Goal: Task Accomplishment & Management: Complete application form

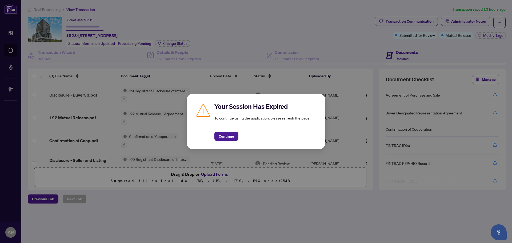
scroll to position [19, 0]
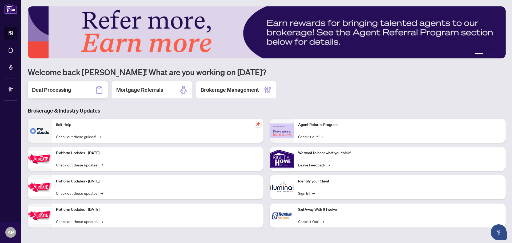
drag, startPoint x: 71, startPoint y: 89, endPoint x: 101, endPoint y: 86, distance: 30.7
click at [71, 89] on h2 "Deal Processing" at bounding box center [51, 89] width 39 height 7
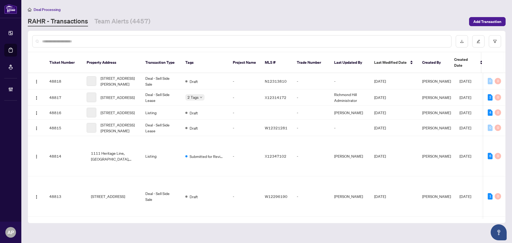
click at [169, 43] on input "text" at bounding box center [244, 41] width 405 height 6
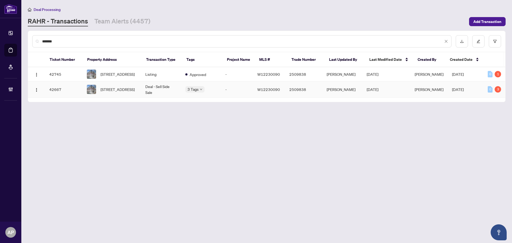
type input "*******"
click at [171, 94] on td "Deal - Sell Side Sale" at bounding box center [161, 89] width 40 height 16
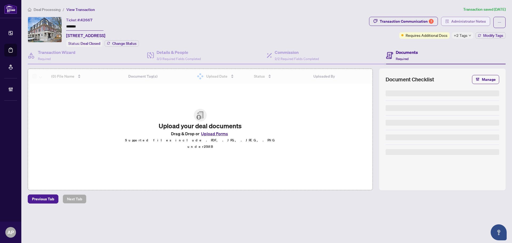
click at [460, 20] on span "Administrator Notes" at bounding box center [468, 21] width 35 height 9
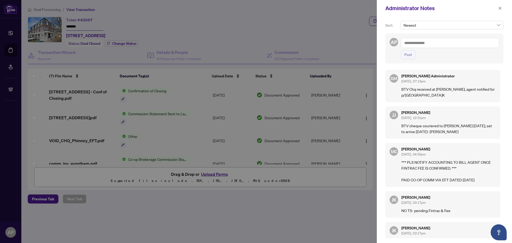
click at [419, 46] on textarea at bounding box center [450, 43] width 98 height 10
click at [439, 45] on textarea "**********" at bounding box center [450, 43] width 98 height 10
click at [469, 43] on textarea "**********" at bounding box center [450, 43] width 98 height 10
click at [438, 43] on textarea "**********" at bounding box center [450, 43] width 98 height 10
type textarea "**********"
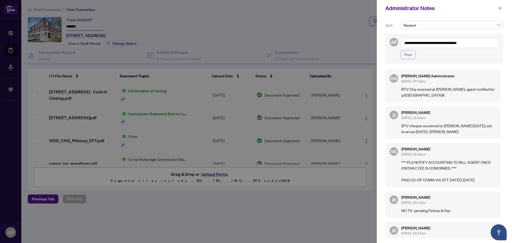
click at [412, 58] on button "Post" at bounding box center [408, 54] width 15 height 9
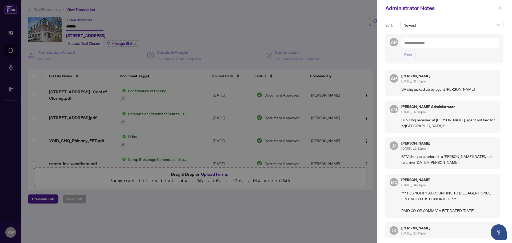
click at [499, 10] on icon "close" at bounding box center [500, 8] width 4 height 4
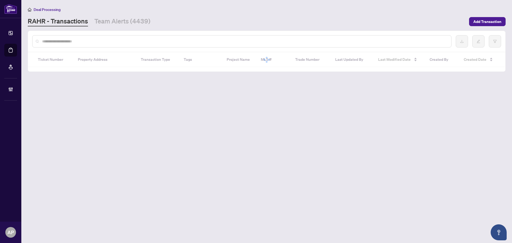
click at [82, 42] on input "text" at bounding box center [244, 41] width 405 height 6
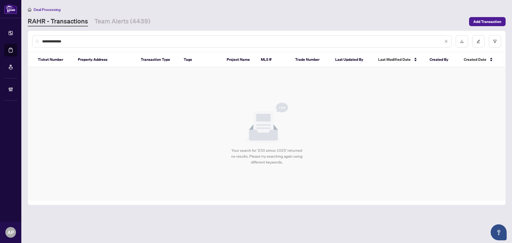
click at [57, 40] on input "**********" at bounding box center [242, 41] width 401 height 6
click at [66, 41] on input "**********" at bounding box center [242, 41] width 401 height 6
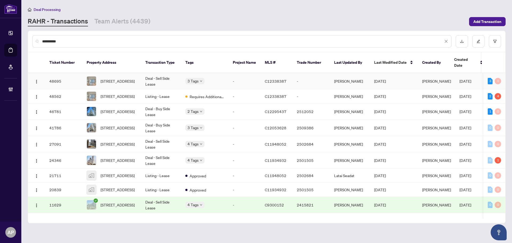
type input "*********"
click at [159, 74] on td "Deal - Sell Side Lease" at bounding box center [161, 81] width 40 height 16
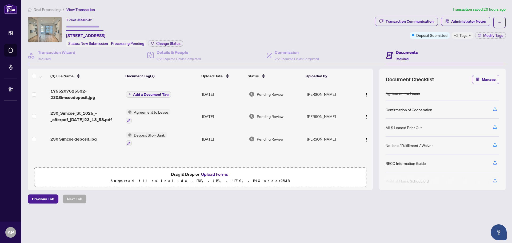
click at [99, 138] on div "230 Simcoe deposit.jpg" at bounding box center [85, 139] width 71 height 6
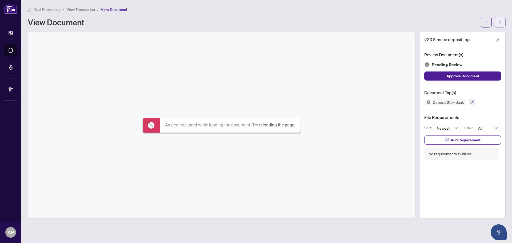
click at [500, 21] on icon "arrow-left" at bounding box center [500, 22] width 4 height 4
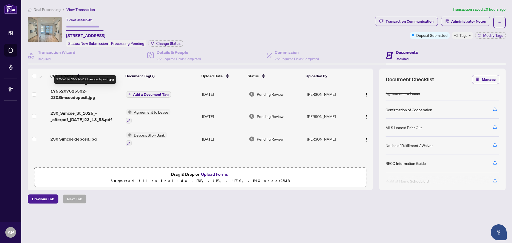
click at [94, 94] on span "1755207625532-230Simcoedeposit.jpg" at bounding box center [85, 94] width 71 height 13
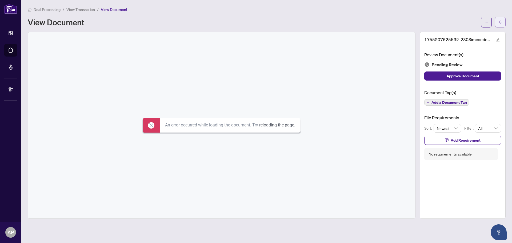
click at [497, 23] on button "button" at bounding box center [500, 22] width 11 height 11
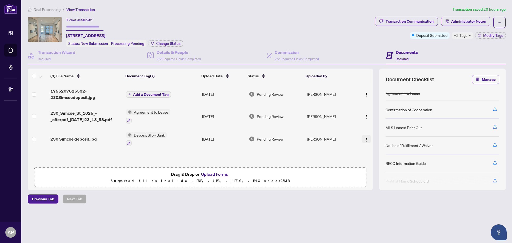
click at [364, 140] on img "button" at bounding box center [366, 140] width 4 height 4
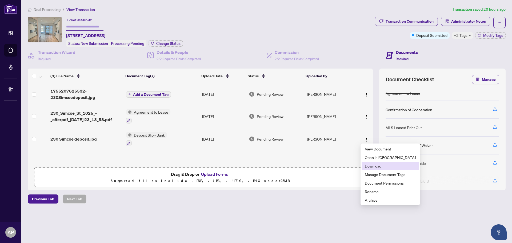
click at [375, 168] on span "Download" at bounding box center [390, 166] width 51 height 6
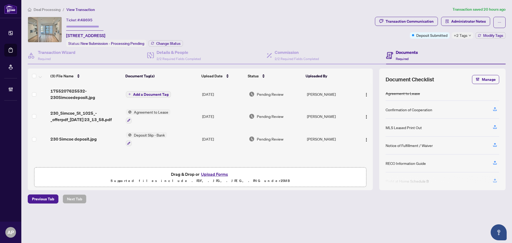
click at [96, 136] on span "230 Simcoe deposit.jpg" at bounding box center [73, 139] width 46 height 6
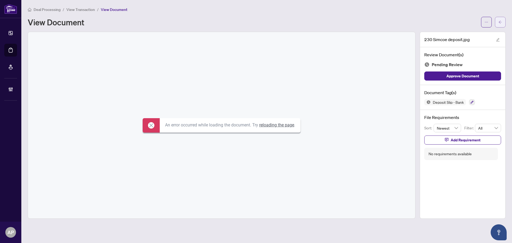
click at [497, 24] on button "button" at bounding box center [500, 22] width 11 height 11
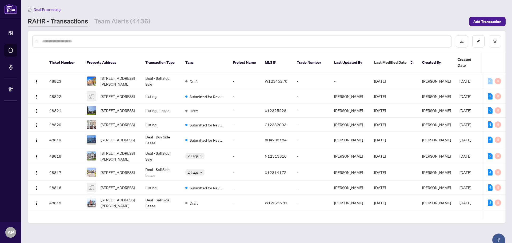
click at [112, 41] on input "text" at bounding box center [244, 41] width 405 height 6
click at [112, 43] on input "text" at bounding box center [244, 41] width 405 height 6
click at [74, 40] on input "text" at bounding box center [244, 41] width 405 height 6
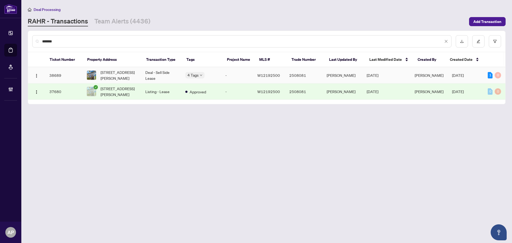
type input "*******"
click at [166, 75] on td "Deal - Sell Side Lease" at bounding box center [161, 75] width 40 height 16
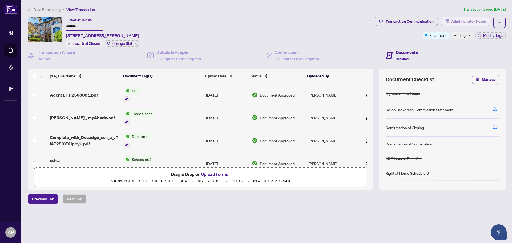
click at [468, 20] on span "Administrator Notes" at bounding box center [468, 21] width 35 height 9
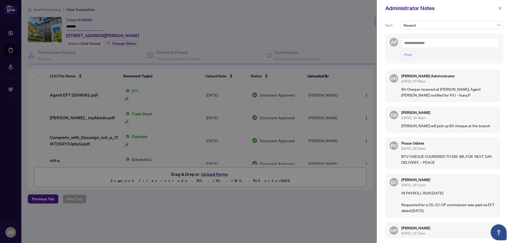
click at [441, 42] on textarea at bounding box center [450, 43] width 98 height 10
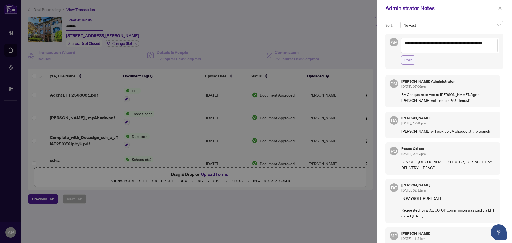
type textarea "**********"
click at [410, 60] on span "Post" at bounding box center [408, 60] width 8 height 9
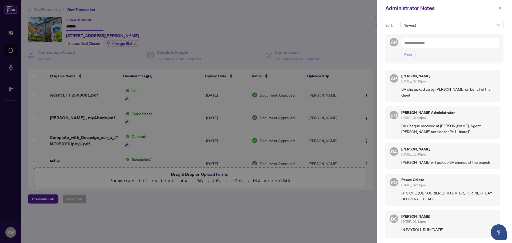
drag, startPoint x: 401, startPoint y: 88, endPoint x: 413, endPoint y: 94, distance: 13.0
click at [413, 94] on div "AP Aninda Paul Aug/15/2025, 02:10pm BV chq picked up by Mudit Bhargava on behal…" at bounding box center [442, 86] width 115 height 32
copy p "BV chq picked up by Mudit Bhargava on behalf of the client"
click at [501, 11] on span "button" at bounding box center [500, 8] width 4 height 9
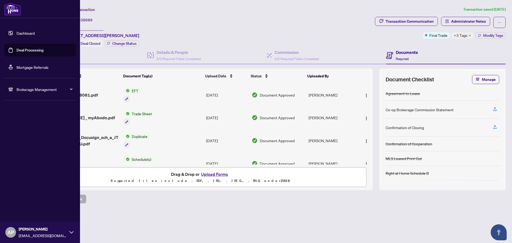
click at [17, 49] on link "Deal Processing" at bounding box center [30, 50] width 27 height 5
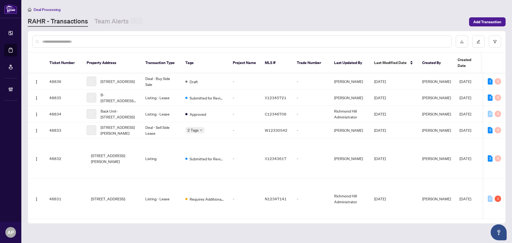
click at [145, 39] on input "text" at bounding box center [244, 42] width 405 height 6
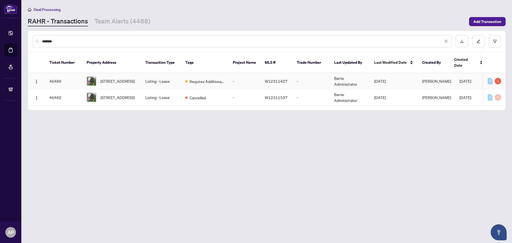
type input "*******"
click at [126, 78] on span "3-159 Mavety St, Toronto, Ontario M6P 2L8, Canada" at bounding box center [117, 81] width 34 height 6
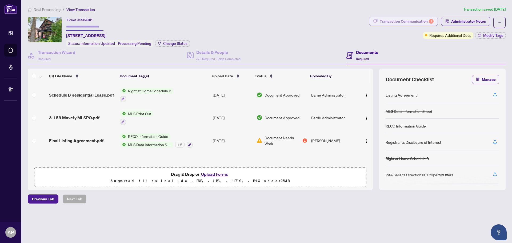
click at [417, 21] on div "Transaction Communication 1" at bounding box center [406, 21] width 54 height 9
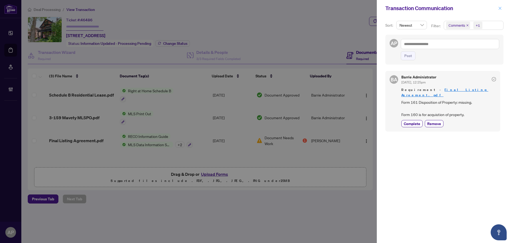
click at [500, 9] on icon "close" at bounding box center [499, 8] width 3 height 3
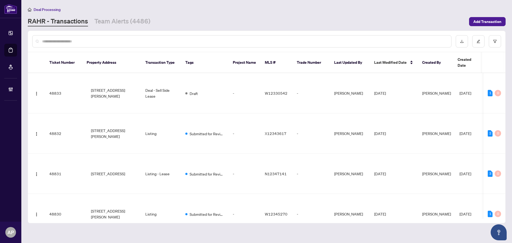
click at [87, 42] on input "text" at bounding box center [244, 41] width 405 height 6
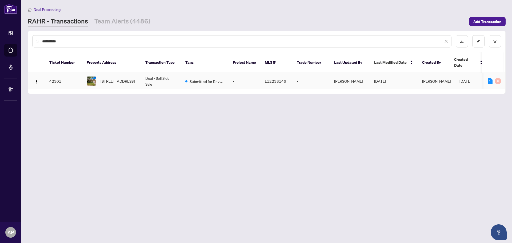
type input "**********"
click at [138, 76] on td "33 Erinlea Cres, Toronto, Ontario M1H 2S8, Canada" at bounding box center [111, 81] width 59 height 16
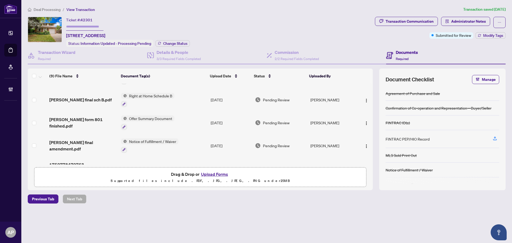
scroll to position [27, 0]
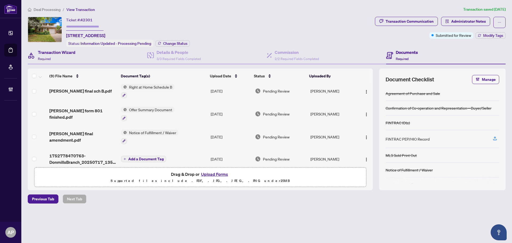
click at [78, 57] on div "Transaction Wizard Required" at bounding box center [87, 55] width 119 height 17
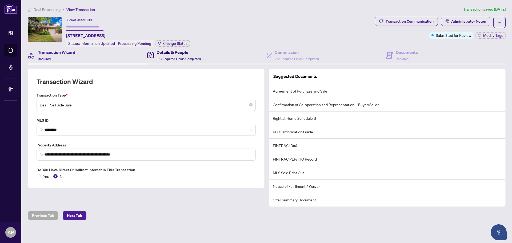
click at [189, 55] on div "Details & People 3/3 Required Fields Completed" at bounding box center [178, 55] width 44 height 13
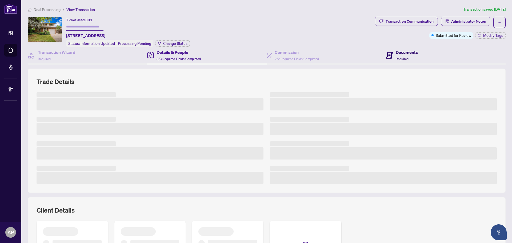
click at [401, 53] on h4 "Documents" at bounding box center [406, 52] width 22 height 6
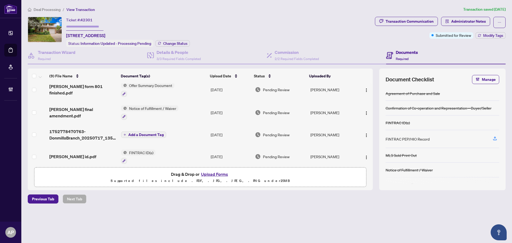
scroll to position [80, 0]
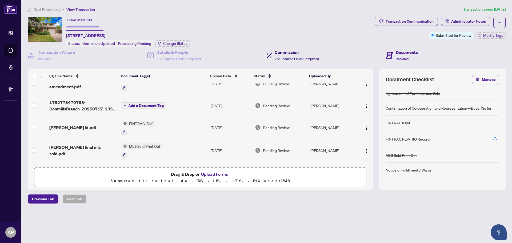
click at [286, 58] on span "2/2 Required Fields Completed" at bounding box center [296, 59] width 44 height 4
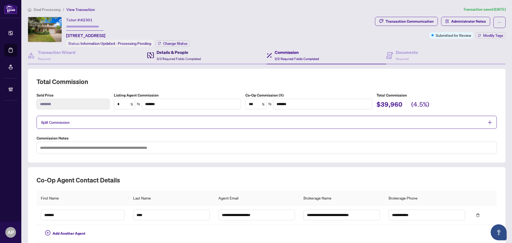
click at [191, 60] on div "Details & People 3/3 Required Fields Completed" at bounding box center [178, 55] width 44 height 13
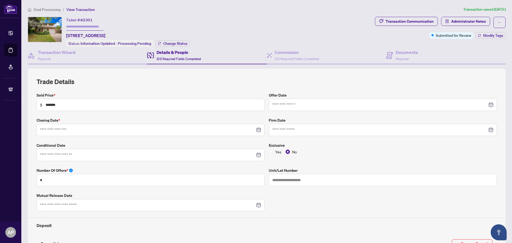
type input "**********"
click at [101, 57] on div "Transaction Wizard Required" at bounding box center [87, 55] width 119 height 17
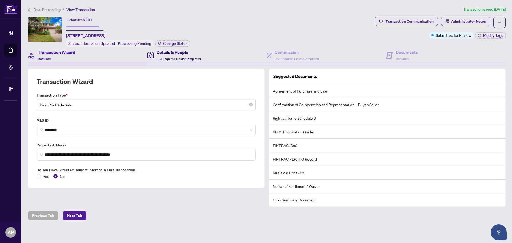
click at [184, 57] on span "3/3 Required Fields Completed" at bounding box center [178, 59] width 44 height 4
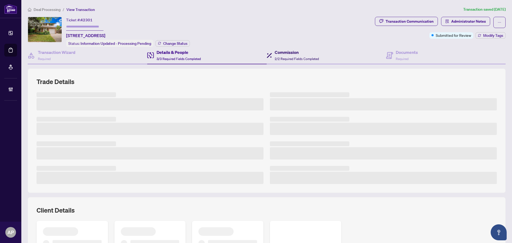
click at [290, 55] on div "Commission 2/2 Required Fields Completed" at bounding box center [296, 55] width 44 height 13
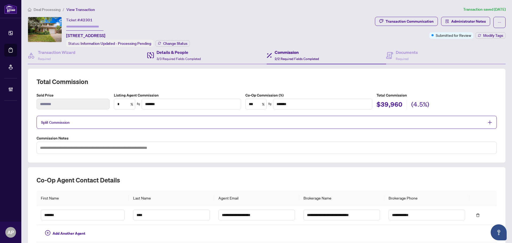
click at [230, 55] on div "Details & People 3/3 Required Fields Completed" at bounding box center [206, 55] width 119 height 17
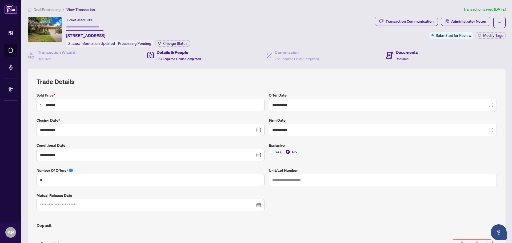
scroll to position [165, 0]
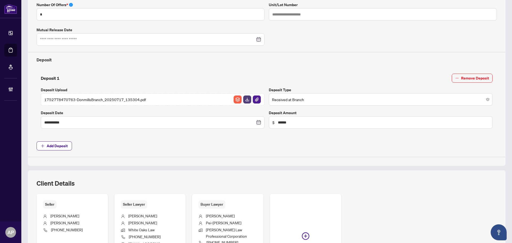
click at [390, 55] on div "Deposit" at bounding box center [266, 57] width 464 height 11
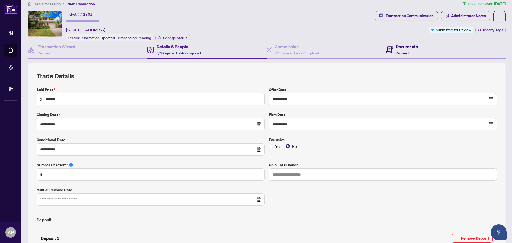
click at [402, 51] on span "Required" at bounding box center [401, 53] width 13 height 4
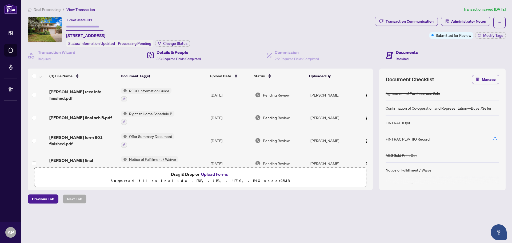
click at [201, 54] on div "Details & People 3/3 Required Fields Completed" at bounding box center [206, 55] width 119 height 17
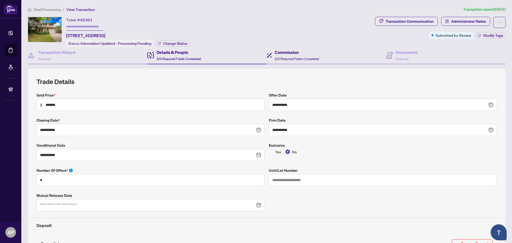
click at [292, 57] on span "2/2 Required Fields Completed" at bounding box center [296, 59] width 44 height 4
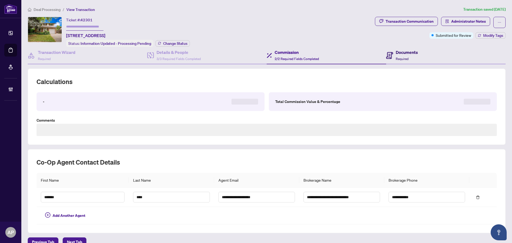
click at [398, 55] on div "Documents Required" at bounding box center [406, 55] width 22 height 13
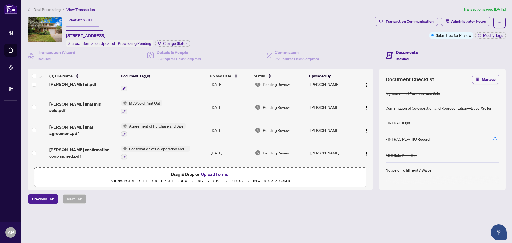
scroll to position [44, 0]
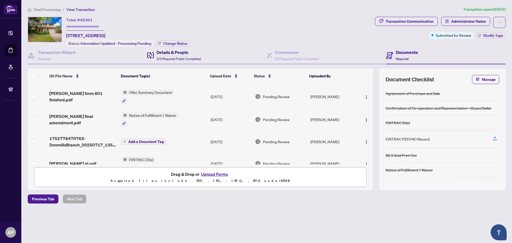
click at [192, 58] on span "3/3 Required Fields Completed" at bounding box center [178, 59] width 44 height 4
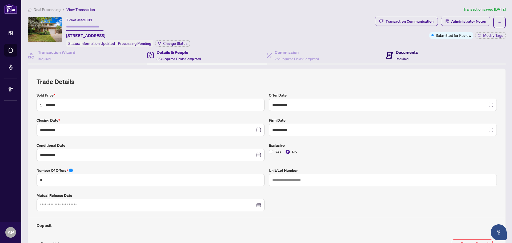
click at [391, 55] on div "Documents Required" at bounding box center [402, 55] width 32 height 13
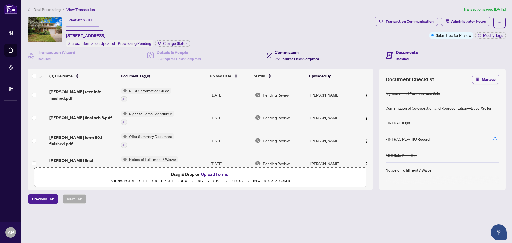
click at [278, 51] on h4 "Commission" at bounding box center [296, 52] width 44 height 6
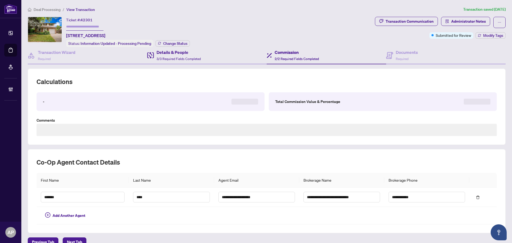
click at [203, 55] on div "Details & People 3/3 Required Fields Completed" at bounding box center [206, 55] width 119 height 17
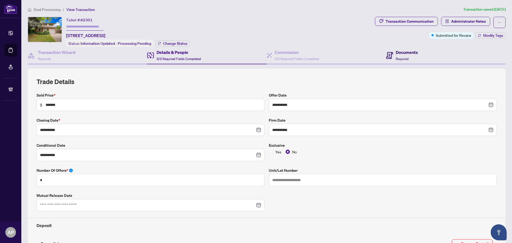
click at [395, 54] on h4 "Documents" at bounding box center [406, 52] width 22 height 6
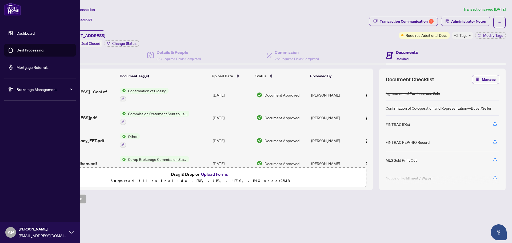
drag, startPoint x: 10, startPoint y: 48, endPoint x: 27, endPoint y: 47, distance: 16.8
click at [17, 48] on link "Deal Processing" at bounding box center [30, 50] width 27 height 5
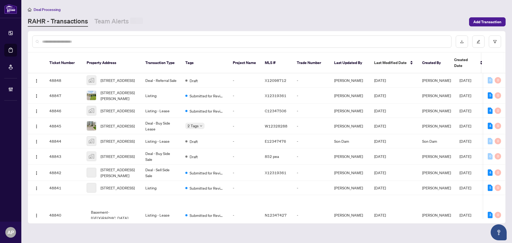
click at [88, 41] on input "text" at bounding box center [244, 42] width 405 height 6
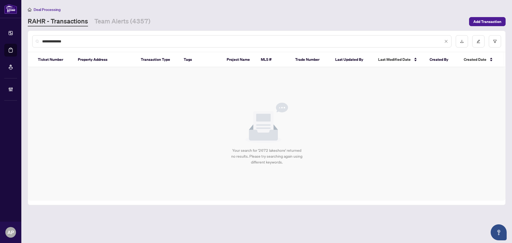
click at [59, 42] on input "**********" at bounding box center [242, 41] width 401 height 6
type input "**********"
click at [57, 42] on input "**********" at bounding box center [242, 41] width 401 height 6
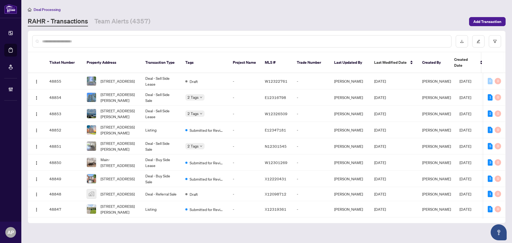
click at [131, 39] on input "text" at bounding box center [244, 41] width 405 height 6
click at [126, 42] on input "text" at bounding box center [244, 41] width 405 height 6
click at [101, 40] on input "text" at bounding box center [244, 41] width 405 height 6
click at [154, 42] on input "text" at bounding box center [244, 41] width 405 height 6
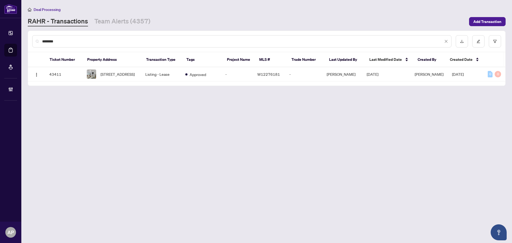
click at [49, 41] on input "********" at bounding box center [242, 41] width 401 height 6
type input "*********"
click at [446, 42] on icon "close" at bounding box center [446, 41] width 4 height 4
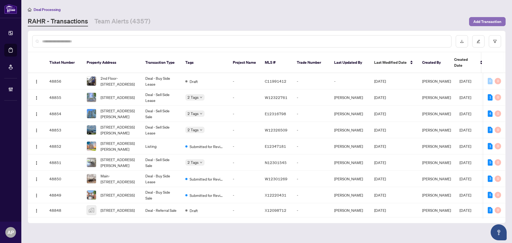
click at [488, 21] on span "Add Transaction" at bounding box center [487, 21] width 28 height 9
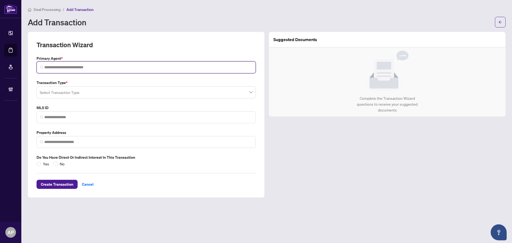
click at [75, 67] on input "search" at bounding box center [148, 67] width 208 height 6
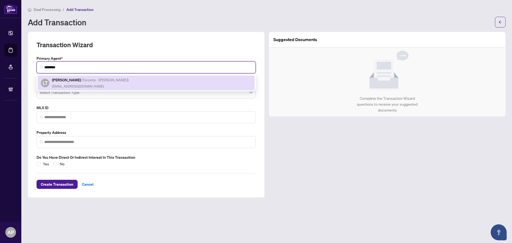
click at [98, 84] on div "Lynn Tribbling ( Toronto - Don Mills ) ltribbling@gmail.com" at bounding box center [90, 83] width 77 height 12
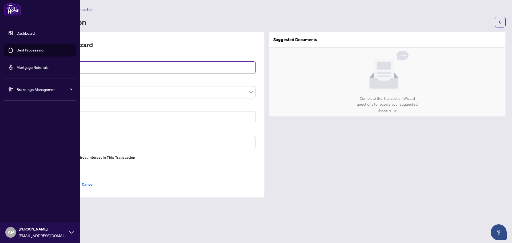
type input "**********"
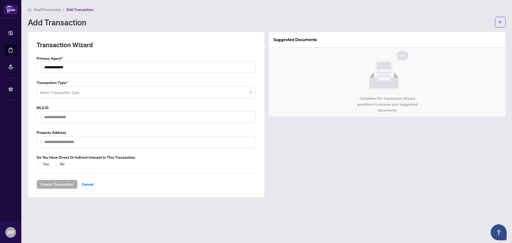
click at [95, 95] on input "search" at bounding box center [144, 93] width 208 height 12
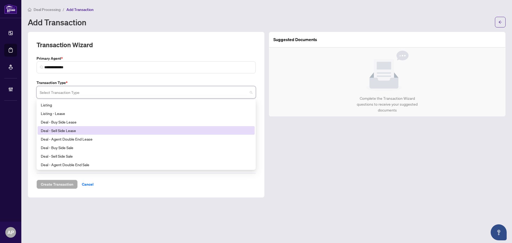
click at [74, 131] on div "Deal - Sell Side Lease" at bounding box center [146, 130] width 211 height 6
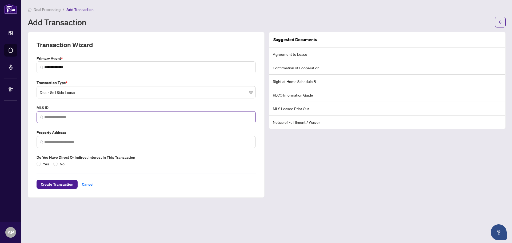
click at [94, 114] on span at bounding box center [146, 117] width 219 height 12
paste input "*********"
type input "*********"
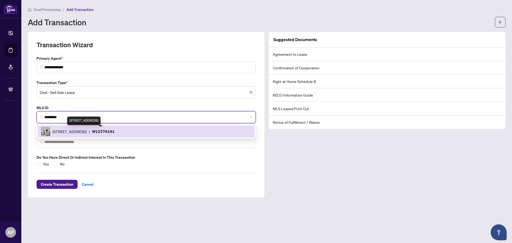
click at [87, 130] on span "2672 Lake Shore Blvd, Toronto, Ontario M8V 1G8, Canada" at bounding box center [69, 131] width 34 height 6
type input "**********"
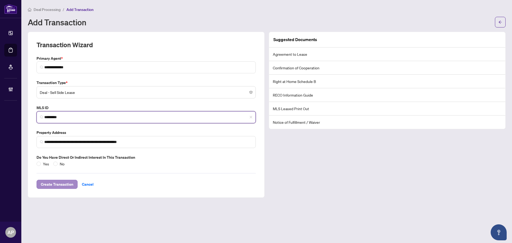
type input "*********"
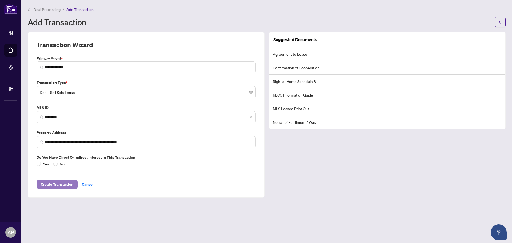
click at [62, 185] on span "Create Transaction" at bounding box center [57, 184] width 33 height 9
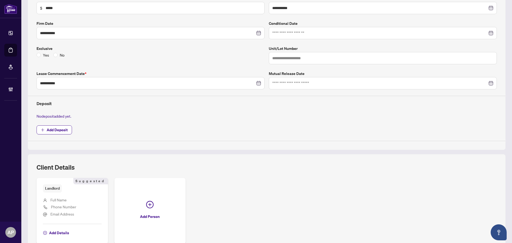
scroll to position [144, 0]
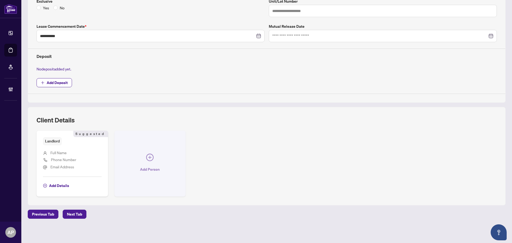
click at [153, 156] on button "Add Person" at bounding box center [149, 164] width 71 height 66
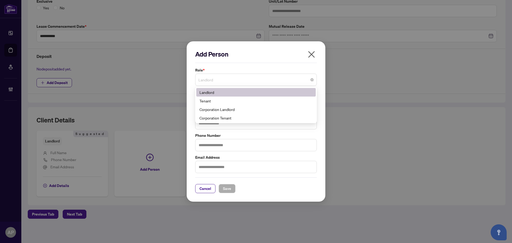
click at [289, 79] on span "Landlord" at bounding box center [255, 80] width 115 height 10
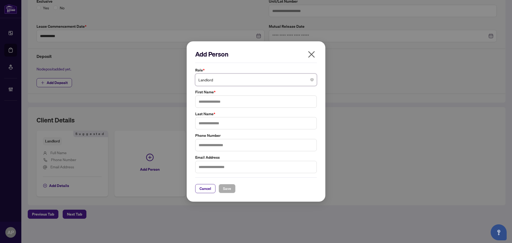
click at [263, 67] on label "Role *" at bounding box center [256, 70] width 122 height 6
click at [224, 82] on span "Landlord" at bounding box center [255, 80] width 115 height 10
click at [311, 55] on icon "close" at bounding box center [311, 54] width 7 height 7
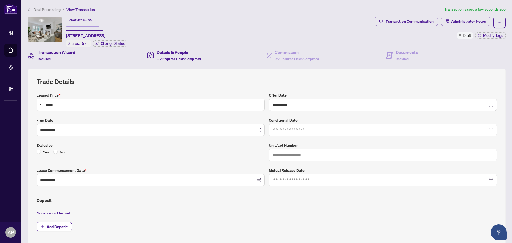
click at [89, 61] on div "Transaction Wizard Required" at bounding box center [87, 55] width 119 height 17
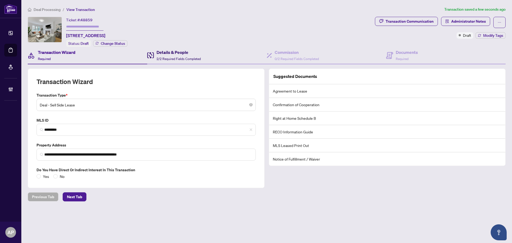
click at [184, 59] on span "2/2 Required Fields Completed" at bounding box center [178, 59] width 44 height 4
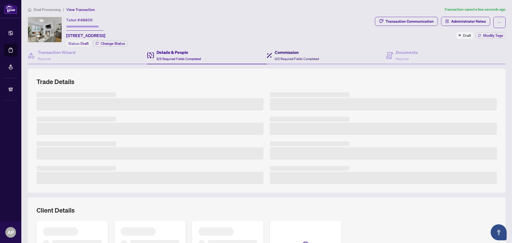
click at [276, 53] on h4 "Commission" at bounding box center [296, 52] width 44 height 6
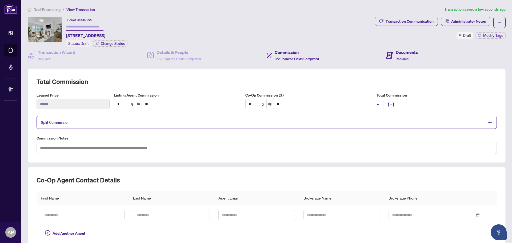
drag, startPoint x: 424, startPoint y: 59, endPoint x: 417, endPoint y: 59, distance: 7.2
click at [424, 59] on div "Documents Required" at bounding box center [445, 55] width 119 height 17
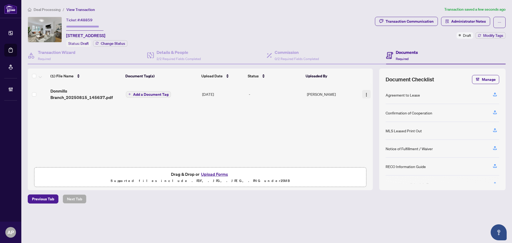
click at [366, 94] on img "button" at bounding box center [366, 94] width 4 height 4
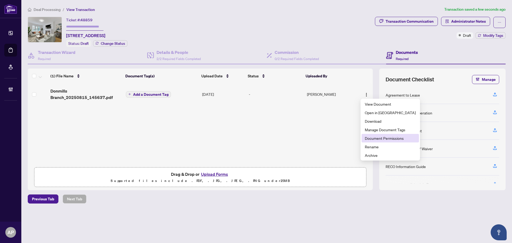
click at [391, 139] on span "Document Permissions" at bounding box center [390, 138] width 51 height 6
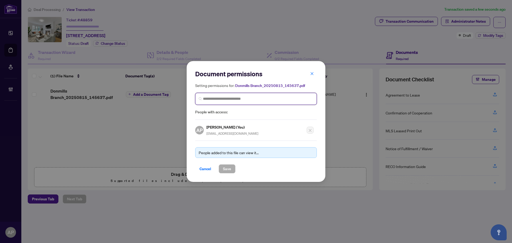
click at [258, 98] on input "search" at bounding box center [258, 99] width 110 height 6
click at [225, 97] on input "search" at bounding box center [258, 99] width 110 height 6
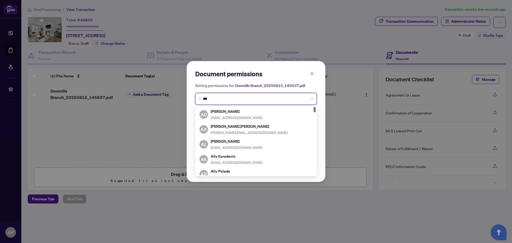
type input "****"
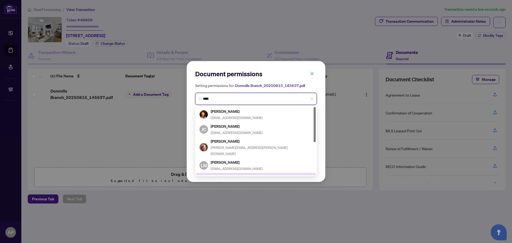
click at [227, 174] on h5 "Lynn Tribbling" at bounding box center [237, 177] width 52 height 6
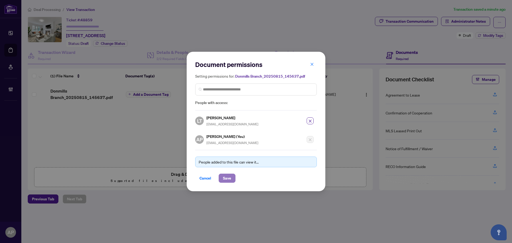
click at [229, 179] on span "Save" at bounding box center [227, 178] width 8 height 9
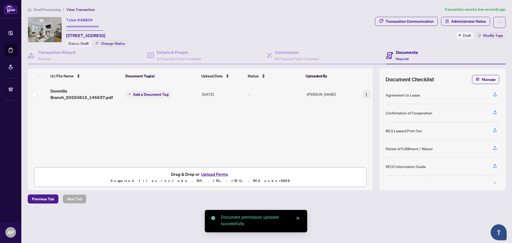
drag, startPoint x: 363, startPoint y: 93, endPoint x: 364, endPoint y: 97, distance: 4.0
click at [364, 93] on img "button" at bounding box center [366, 94] width 4 height 4
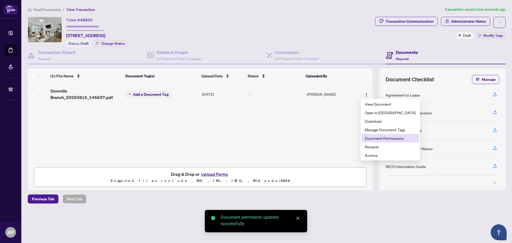
click at [373, 136] on span "Document Permissions" at bounding box center [390, 138] width 51 height 6
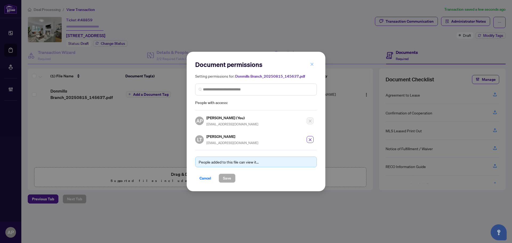
click at [312, 64] on icon "close" at bounding box center [311, 64] width 3 height 3
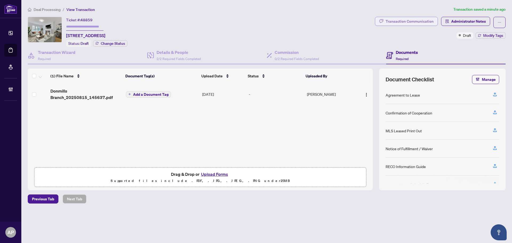
click at [406, 22] on div "Transaction Communication" at bounding box center [409, 21] width 48 height 9
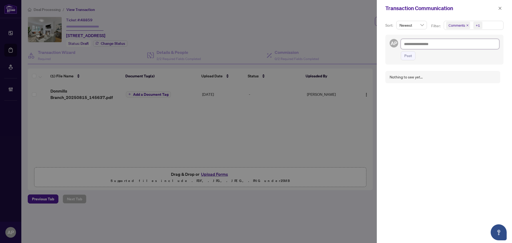
click at [431, 46] on textarea at bounding box center [450, 44] width 98 height 10
paste textarea "**********"
type textarea "**********"
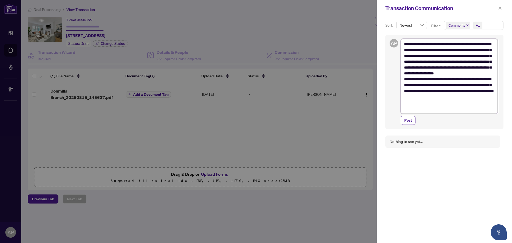
drag, startPoint x: 460, startPoint y: 44, endPoint x: 429, endPoint y: 43, distance: 30.9
click at [429, 43] on textarea "**********" at bounding box center [449, 76] width 97 height 75
type textarea "**********"
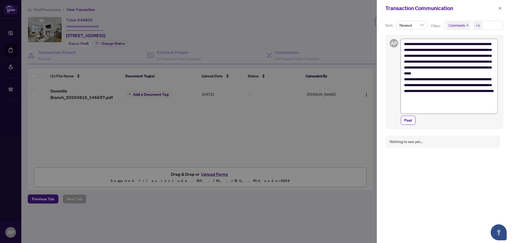
type textarea "**********"
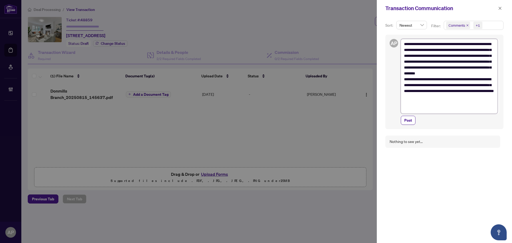
type textarea "**********"
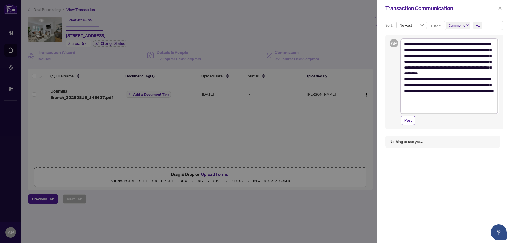
type textarea "**********"
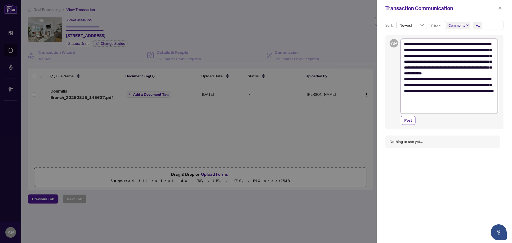
type textarea "**********"
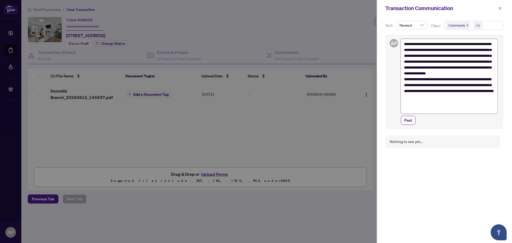
type textarea "**********"
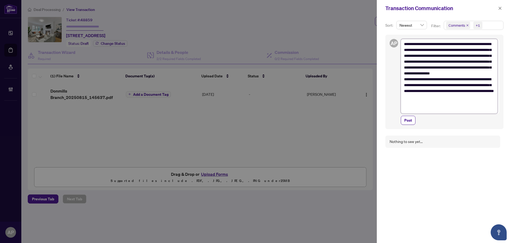
type textarea "**********"
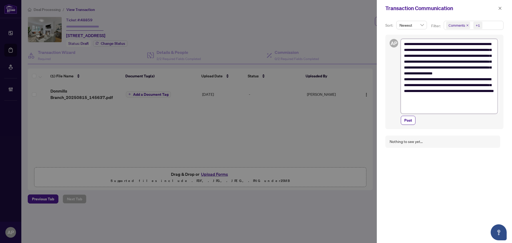
type textarea "**********"
click at [411, 122] on span "Post" at bounding box center [408, 120] width 8 height 9
type textarea "**********"
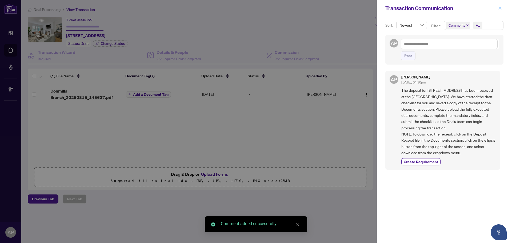
click at [502, 10] on button "button" at bounding box center [499, 8] width 7 height 6
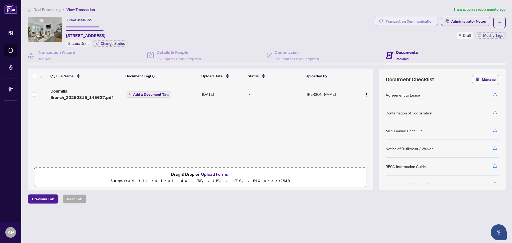
click at [422, 23] on div "Transaction Communication" at bounding box center [409, 21] width 48 height 9
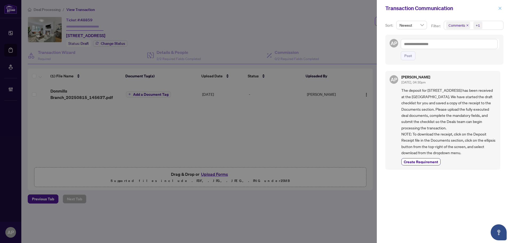
click at [500, 9] on icon "close" at bounding box center [499, 8] width 3 height 3
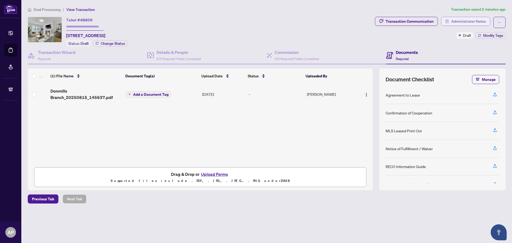
click at [451, 21] on span "Administrator Notes" at bounding box center [468, 21] width 35 height 9
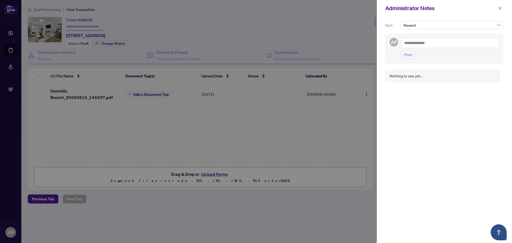
click at [447, 43] on textarea at bounding box center [450, 43] width 98 height 10
type textarea "**********"
drag, startPoint x: 411, startPoint y: 54, endPoint x: 415, endPoint y: 54, distance: 4.0
click at [411, 54] on span "Post" at bounding box center [408, 54] width 8 height 9
click at [502, 11] on button "button" at bounding box center [499, 8] width 7 height 6
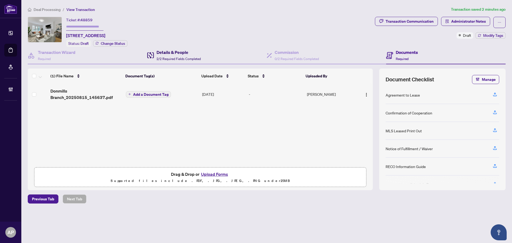
drag, startPoint x: 178, startPoint y: 56, endPoint x: 182, endPoint y: 59, distance: 5.3
click at [178, 56] on div "Details & People 2/2 Required Fields Completed" at bounding box center [178, 55] width 44 height 13
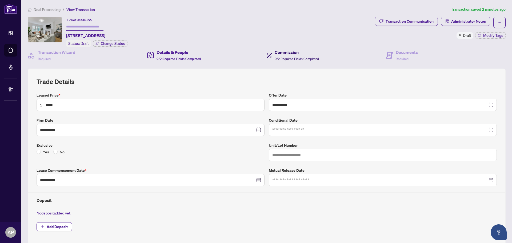
click at [296, 51] on h4 "Commission" at bounding box center [296, 52] width 44 height 6
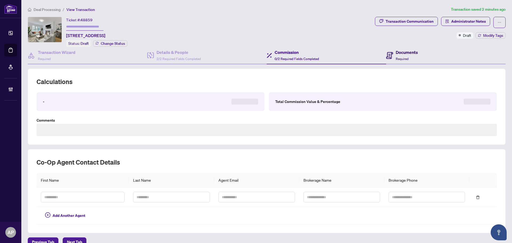
click at [395, 58] on span "Required" at bounding box center [401, 59] width 13 height 4
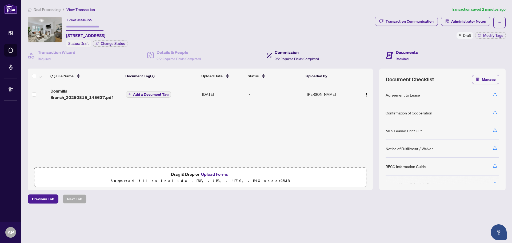
click at [309, 57] on span "0/2 Required Fields Completed" at bounding box center [296, 59] width 44 height 4
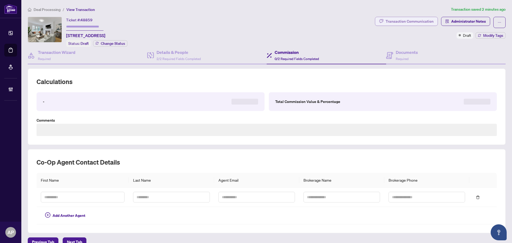
click at [426, 24] on div "Transaction Communication" at bounding box center [409, 21] width 48 height 9
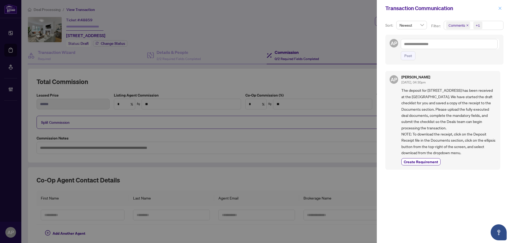
click at [498, 10] on icon "close" at bounding box center [500, 8] width 4 height 4
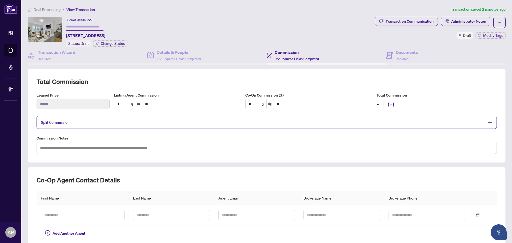
type textarea "**********"
click at [181, 57] on span "2/2 Required Fields Completed" at bounding box center [178, 59] width 44 height 4
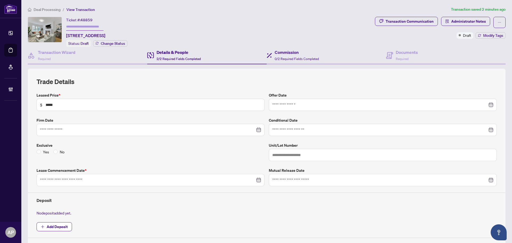
type input "**********"
click at [297, 55] on div "Commission 0/2 Required Fields Completed" at bounding box center [296, 55] width 44 height 13
type textarea "**********"
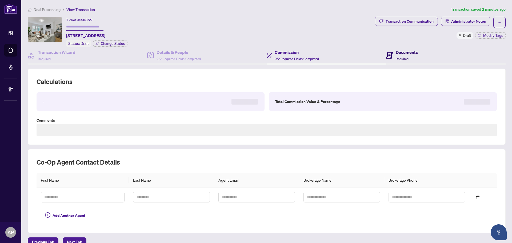
click at [388, 59] on span at bounding box center [389, 55] width 7 height 13
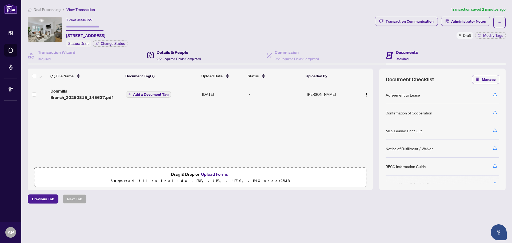
drag, startPoint x: 188, startPoint y: 56, endPoint x: 190, endPoint y: 53, distance: 3.9
click at [188, 57] on span "2/2 Required Fields Completed" at bounding box center [178, 59] width 44 height 4
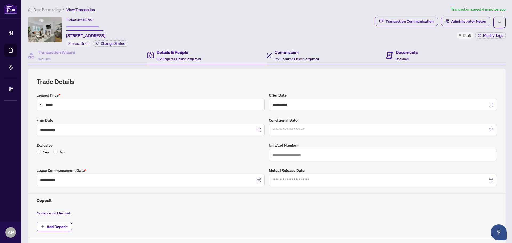
drag, startPoint x: 297, startPoint y: 56, endPoint x: 404, endPoint y: 54, distance: 107.1
click at [297, 57] on span "0/2 Required Fields Completed" at bounding box center [296, 59] width 44 height 4
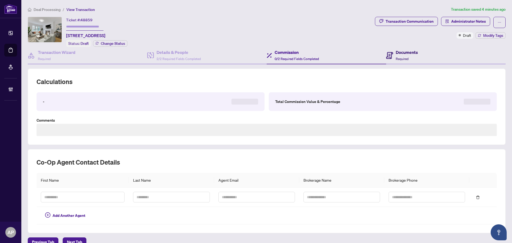
click at [404, 54] on h4 "Documents" at bounding box center [406, 52] width 22 height 6
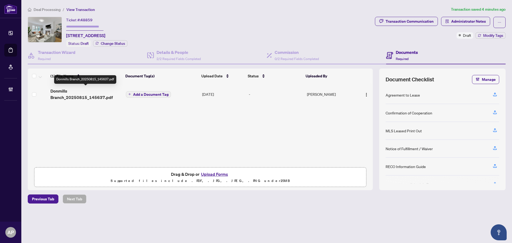
click at [99, 95] on span "Donmills Branch_20250815_145637.pdf" at bounding box center [85, 94] width 71 height 13
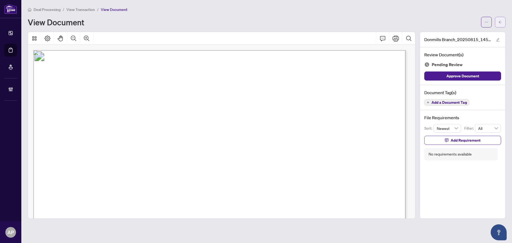
click at [498, 20] on icon "arrow-left" at bounding box center [500, 22] width 4 height 4
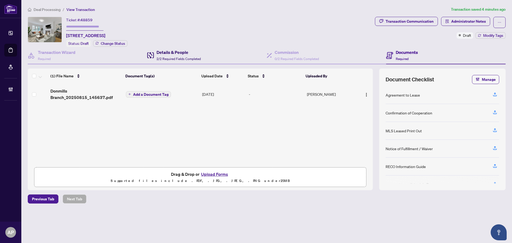
click at [183, 59] on span "2/2 Required Fields Completed" at bounding box center [178, 59] width 44 height 4
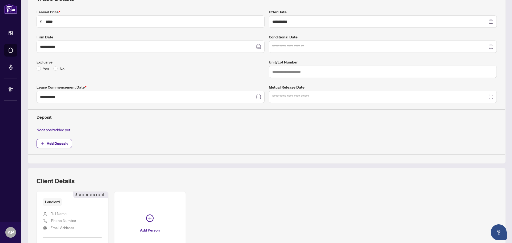
scroll to position [107, 0]
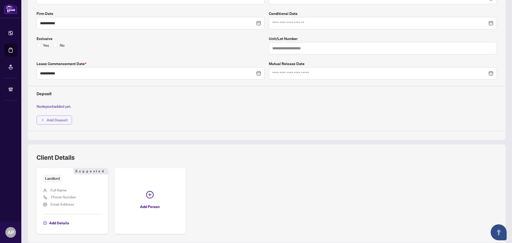
click at [63, 119] on span "Add Deposit" at bounding box center [57, 120] width 21 height 9
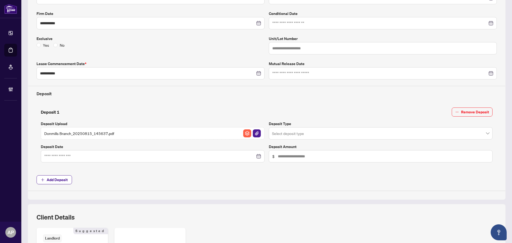
click at [307, 133] on input "search" at bounding box center [378, 134] width 212 height 12
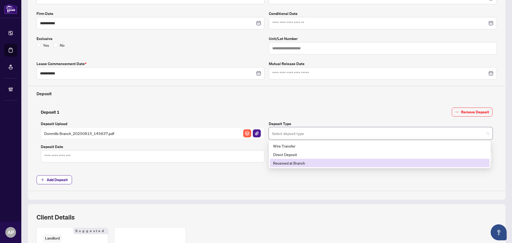
drag, startPoint x: 297, startPoint y: 161, endPoint x: 217, endPoint y: 154, distance: 80.8
click at [297, 161] on div "Received at Branch" at bounding box center [379, 163] width 213 height 6
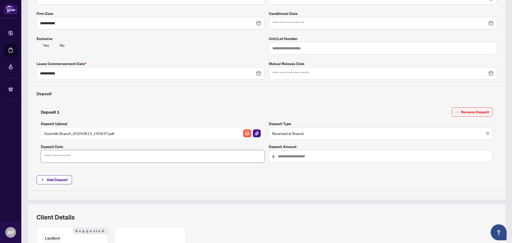
drag, startPoint x: 167, startPoint y: 157, endPoint x: 160, endPoint y: 158, distance: 6.7
click at [167, 157] on input at bounding box center [149, 156] width 211 height 6
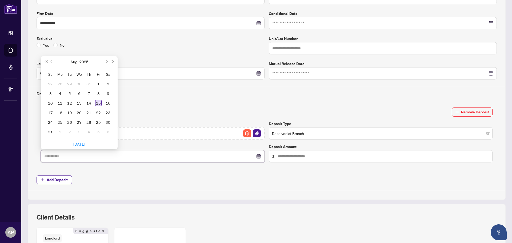
type input "**********"
drag, startPoint x: 98, startPoint y: 104, endPoint x: 116, endPoint y: 108, distance: 19.5
click at [98, 104] on div "15" at bounding box center [98, 103] width 6 height 6
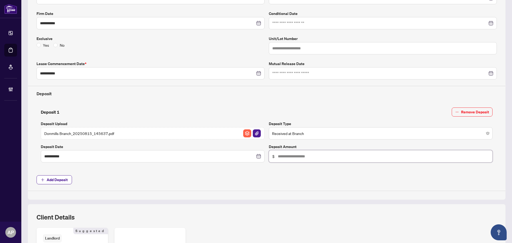
click at [309, 157] on input "text" at bounding box center [383, 156] width 211 height 6
type input "*****"
click at [316, 172] on div "**********" at bounding box center [266, 88] width 464 height 205
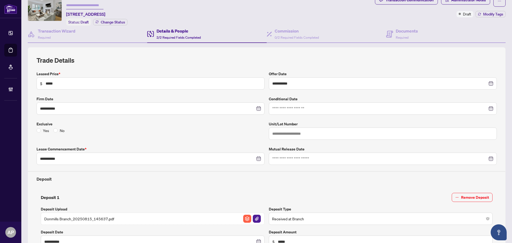
scroll to position [0, 0]
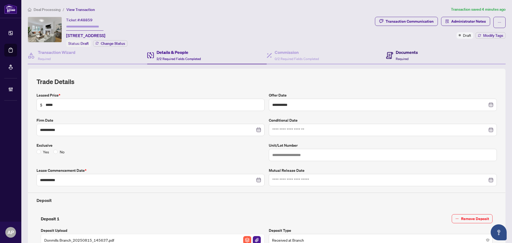
click at [396, 56] on div "Documents Required" at bounding box center [406, 55] width 22 height 13
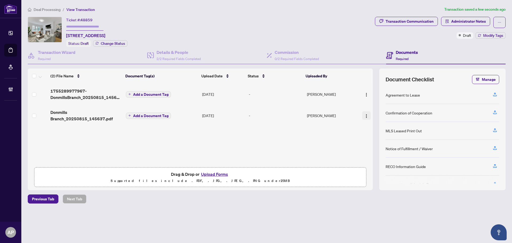
click at [364, 116] on img "button" at bounding box center [366, 116] width 4 height 4
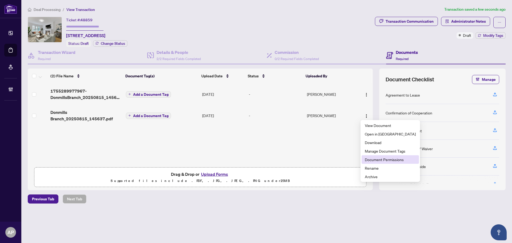
click at [388, 159] on span "Document Permissions" at bounding box center [390, 159] width 51 height 6
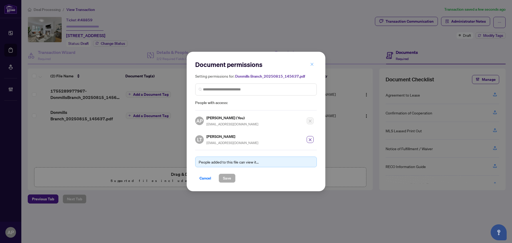
click at [310, 65] on button "button" at bounding box center [311, 64] width 11 height 9
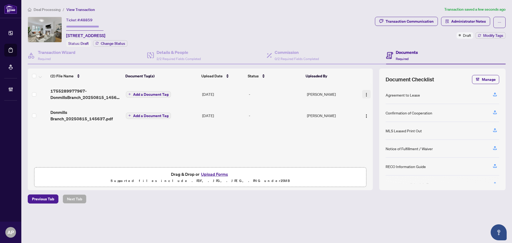
click at [366, 94] on img "button" at bounding box center [366, 94] width 4 height 4
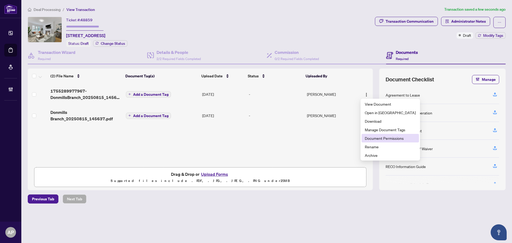
click at [384, 139] on span "Document Permissions" at bounding box center [390, 138] width 51 height 6
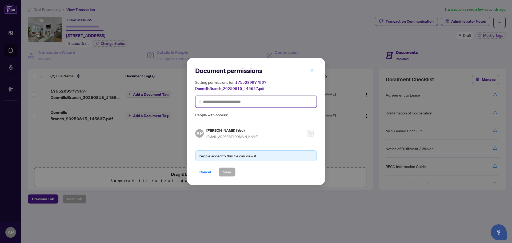
click at [0, 0] on input "search" at bounding box center [0, 0] width 0 height 0
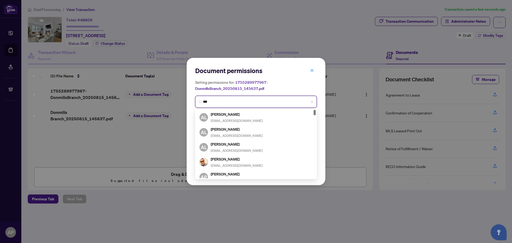
type input "****"
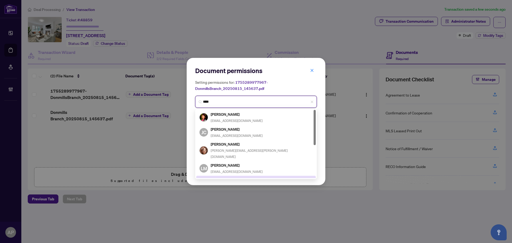
click at [249, 177] on div "LT Lynn Tribbling ltribbling@gmail.com" at bounding box center [255, 183] width 113 height 12
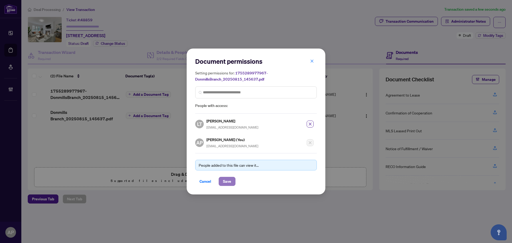
click at [231, 181] on button "Save" at bounding box center [227, 181] width 17 height 9
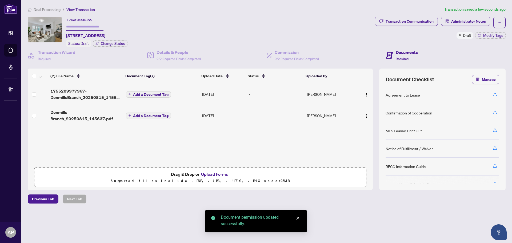
click at [365, 116] on img "button" at bounding box center [366, 116] width 4 height 4
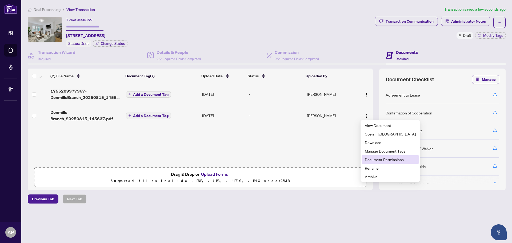
click at [385, 158] on span "Document Permissions" at bounding box center [390, 159] width 51 height 6
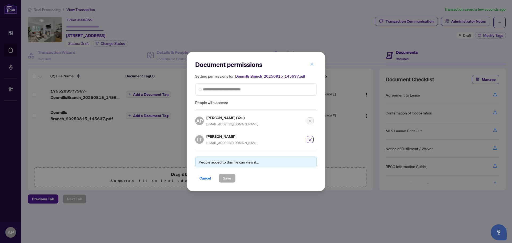
click at [310, 65] on icon "close" at bounding box center [312, 64] width 4 height 4
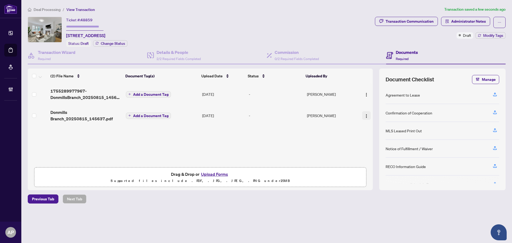
click at [366, 115] on img "button" at bounding box center [366, 116] width 4 height 4
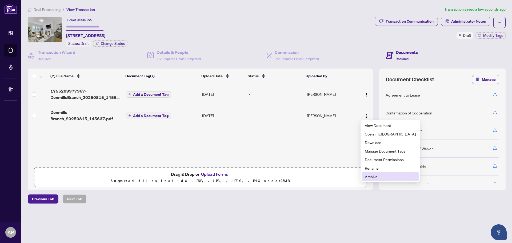
click at [378, 176] on span "Archive" at bounding box center [390, 176] width 51 height 6
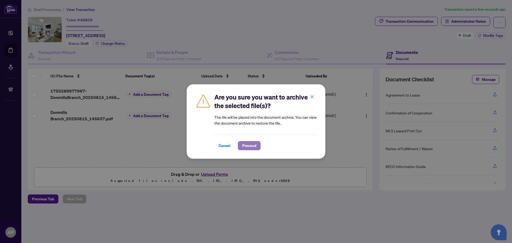
click at [255, 148] on span "Proceed" at bounding box center [249, 145] width 14 height 9
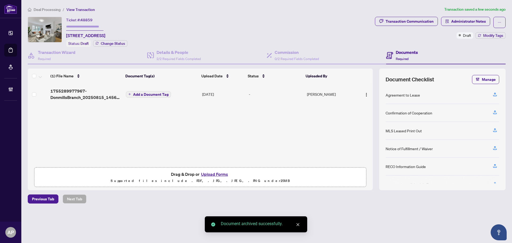
click at [253, 96] on div "-" at bounding box center [276, 94] width 54 height 6
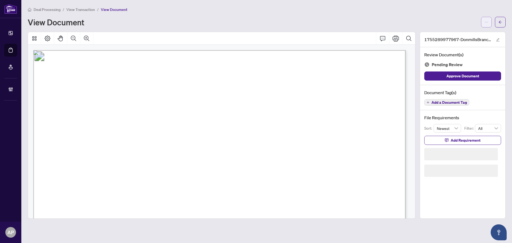
click at [483, 23] on button "button" at bounding box center [486, 22] width 11 height 11
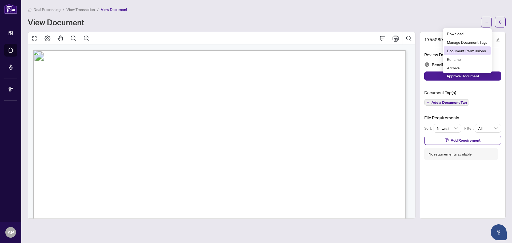
click at [475, 49] on span "Document Permissions" at bounding box center [467, 51] width 41 height 6
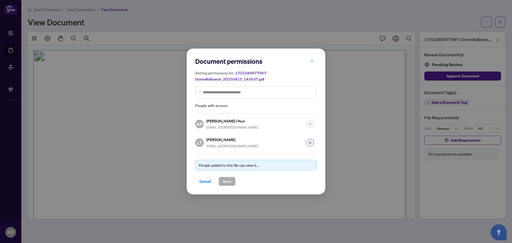
click at [313, 61] on icon "close" at bounding box center [311, 61] width 3 height 3
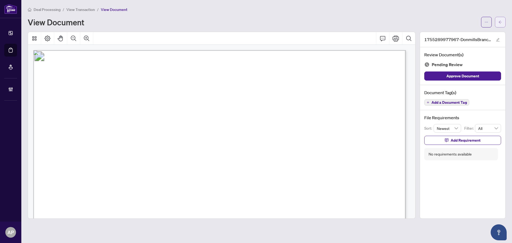
click at [499, 25] on span "button" at bounding box center [500, 22] width 4 height 9
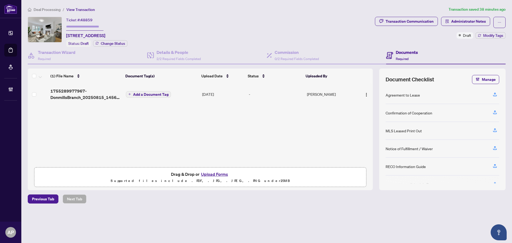
click at [511, 161] on main "Deal Processing / View Transaction Transaction saved 38 minutes ago Ticket #: 4…" at bounding box center [266, 121] width 490 height 243
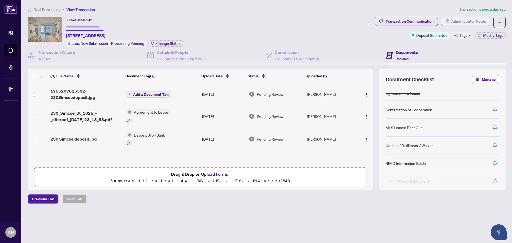
click at [475, 25] on span "Administrator Notes" at bounding box center [468, 21] width 35 height 9
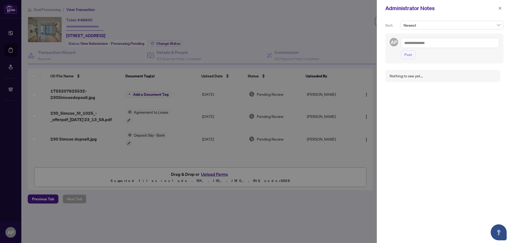
click at [468, 25] on span "Newest" at bounding box center [451, 25] width 97 height 8
click at [410, 13] on div "Administrator Notes" at bounding box center [444, 8] width 135 height 17
click at [426, 45] on textarea at bounding box center [450, 43] width 98 height 10
click at [426, 45] on span "RAHR Accounting" at bounding box center [450, 46] width 48 height 5
type textarea "**********"
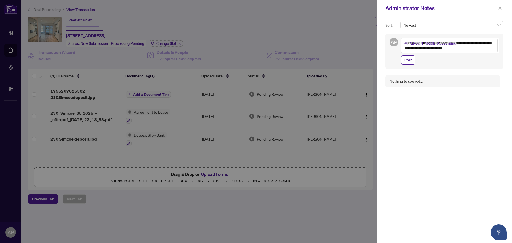
click at [486, 62] on span "Post" at bounding box center [450, 59] width 98 height 9
click at [414, 61] on button "Post" at bounding box center [408, 59] width 15 height 9
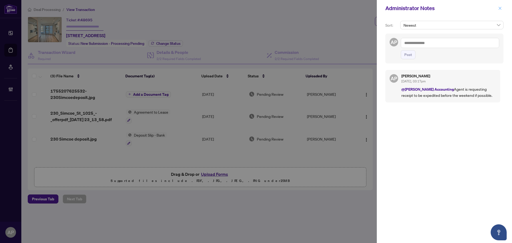
click at [501, 7] on icon "close" at bounding box center [500, 8] width 4 height 4
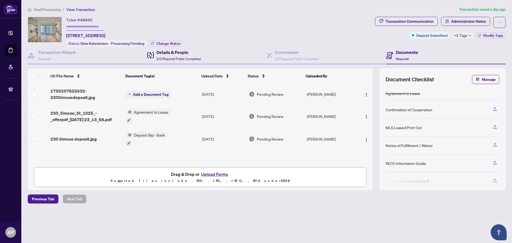
click at [164, 53] on h4 "Details & People" at bounding box center [178, 52] width 44 height 6
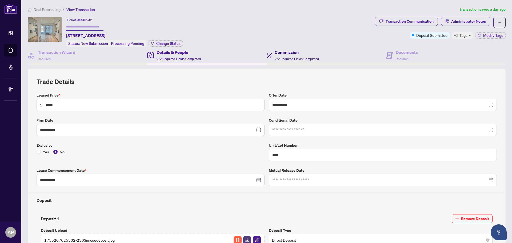
click at [290, 58] on span "2/2 Required Fields Completed" at bounding box center [296, 59] width 44 height 4
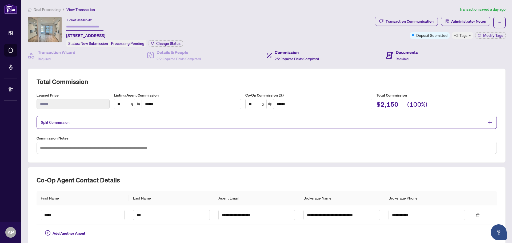
click at [419, 54] on div "Documents Required" at bounding box center [445, 55] width 119 height 17
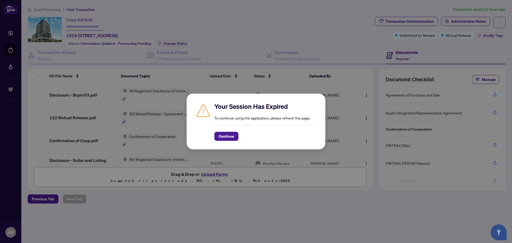
scroll to position [19, 0]
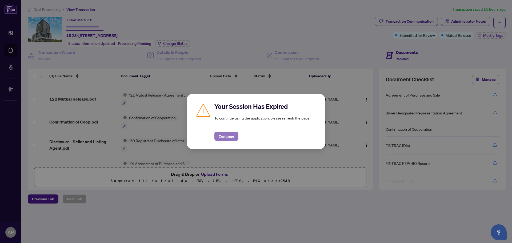
click at [230, 138] on span "Continue" at bounding box center [226, 136] width 15 height 9
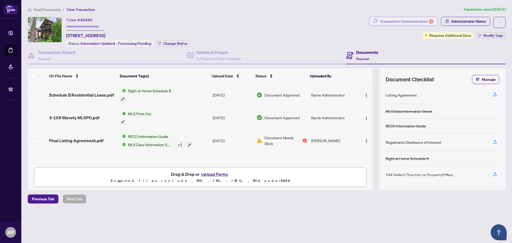
click at [399, 22] on div "Transaction Communication 1" at bounding box center [406, 21] width 54 height 9
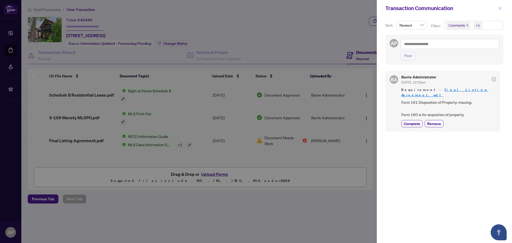
click at [500, 10] on icon "close" at bounding box center [500, 8] width 4 height 4
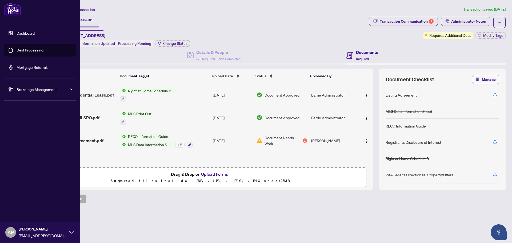
click at [17, 48] on link "Deal Processing" at bounding box center [30, 50] width 27 height 5
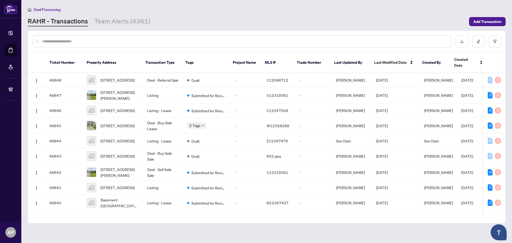
click at [75, 41] on input "text" at bounding box center [244, 41] width 405 height 6
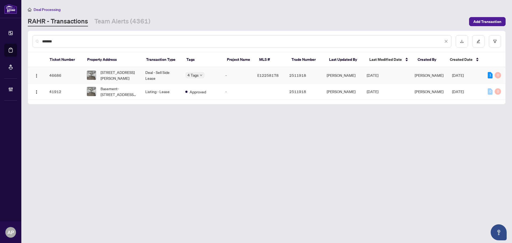
type input "*******"
click at [237, 73] on td "-" at bounding box center [237, 75] width 32 height 16
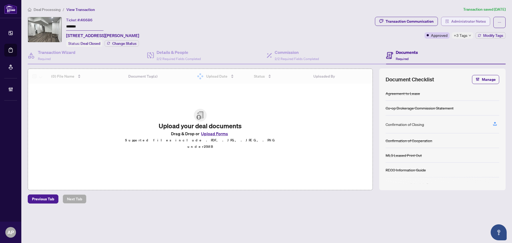
click at [455, 21] on span "Administrator Notes" at bounding box center [468, 21] width 35 height 9
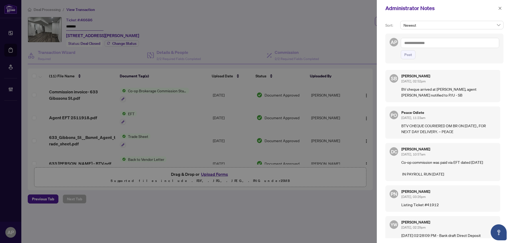
click at [431, 44] on textarea at bounding box center [450, 43] width 98 height 10
type textarea "**********"
click at [411, 52] on span "Post" at bounding box center [408, 54] width 8 height 9
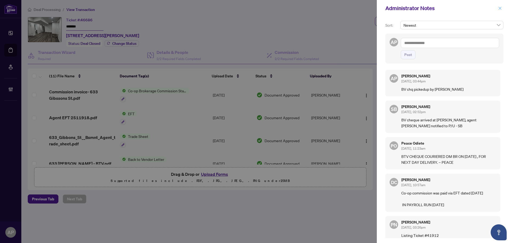
click at [501, 7] on icon "close" at bounding box center [500, 8] width 4 height 4
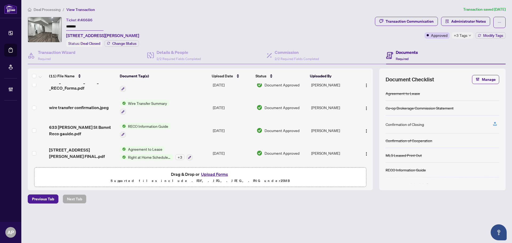
scroll to position [169, 0]
click at [463, 33] on span "+3 Tags" at bounding box center [461, 35] width 14 height 6
click at [270, 40] on div "Ticket #: 46686 ******* 633 Gibbons St, Oshawa, Ontario L1J 4Z7, Canada Status:…" at bounding box center [200, 32] width 345 height 30
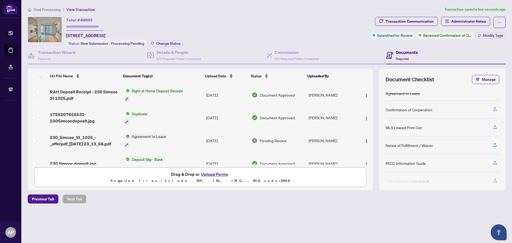
click at [183, 157] on td "Deposit Slip - Bank" at bounding box center [163, 163] width 82 height 23
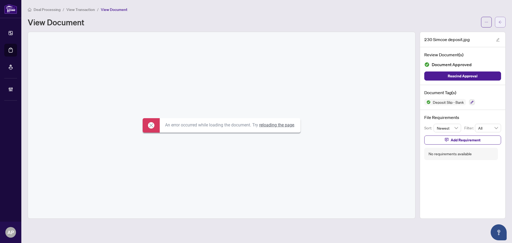
click at [502, 21] on button "button" at bounding box center [500, 22] width 11 height 11
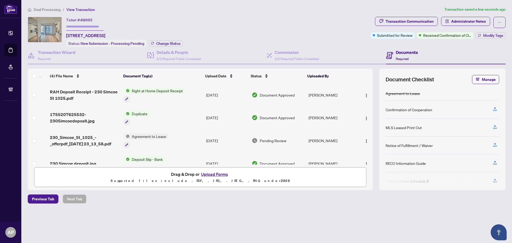
click at [190, 93] on td "Right at Home Deposit Receipt" at bounding box center [163, 94] width 82 height 23
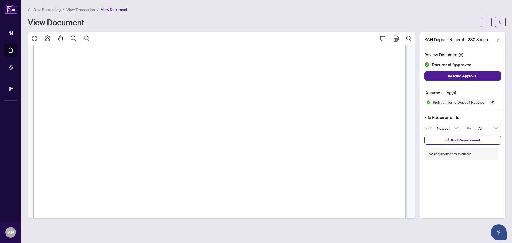
scroll to position [160, 0]
click at [500, 24] on icon "arrow-left" at bounding box center [500, 22] width 4 height 4
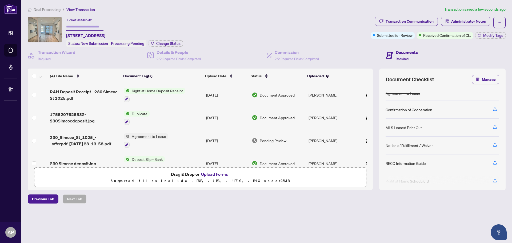
click at [201, 29] on div "Ticket #: 48695 1025-230 Simcoe St, Toronto, Ontario M5T 0G7, Canada Status: Ne…" at bounding box center [198, 32] width 341 height 30
click at [194, 14] on div "Deal Processing / View Transaction Transaction saved a minute ago Ticket #: 486…" at bounding box center [267, 114] width 482 height 216
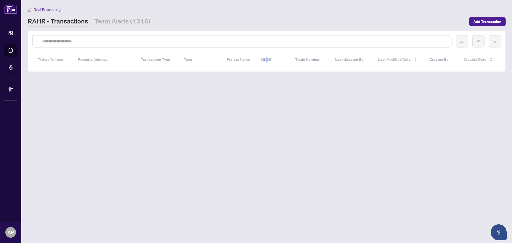
click at [103, 43] on input "text" at bounding box center [244, 41] width 405 height 6
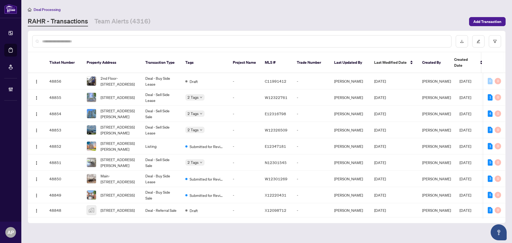
click at [116, 43] on input "text" at bounding box center [244, 41] width 405 height 6
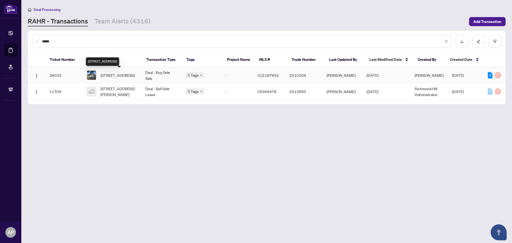
type input "*****"
click at [135, 75] on span "[STREET_ADDRESS]" at bounding box center [117, 75] width 34 height 6
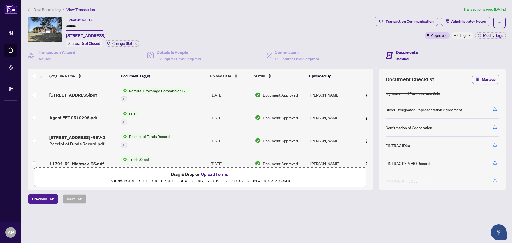
click at [460, 37] on span "+2 Tags" at bounding box center [461, 35] width 14 height 6
click at [461, 18] on span "Administrator Notes" at bounding box center [468, 21] width 35 height 9
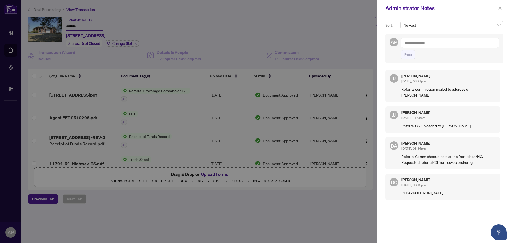
click at [190, 96] on div at bounding box center [256, 121] width 512 height 243
click at [500, 9] on icon "close" at bounding box center [499, 8] width 3 height 3
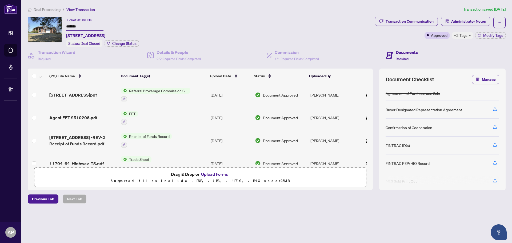
click at [98, 94] on div "[STREET_ADDRESS]pdf" at bounding box center [82, 95] width 67 height 6
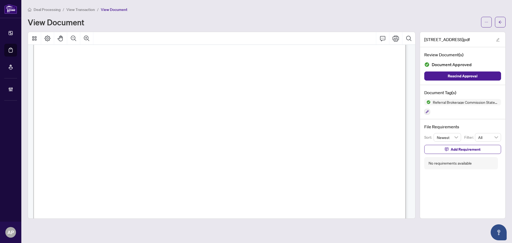
scroll to position [187, 0]
click at [497, 20] on button "button" at bounding box center [500, 22] width 11 height 11
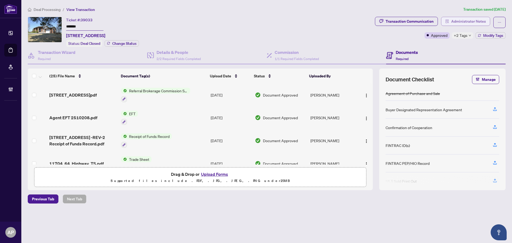
click at [473, 21] on span "Administrator Notes" at bounding box center [468, 21] width 35 height 9
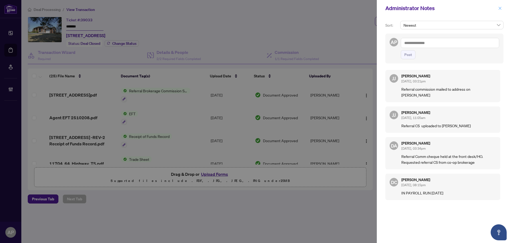
click at [501, 8] on icon "close" at bounding box center [500, 8] width 4 height 4
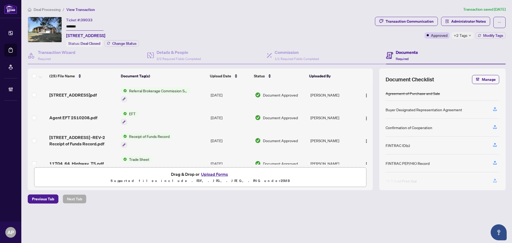
click at [201, 94] on td "Referral Brokerage Commission Statement" at bounding box center [164, 94] width 90 height 23
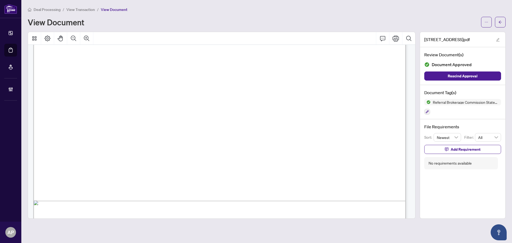
scroll to position [266, 0]
click at [499, 22] on icon "arrow-left" at bounding box center [500, 22] width 4 height 4
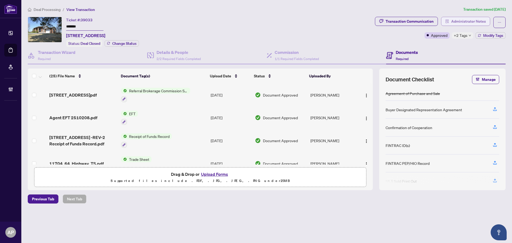
click at [458, 22] on span "Administrator Notes" at bounding box center [468, 21] width 35 height 9
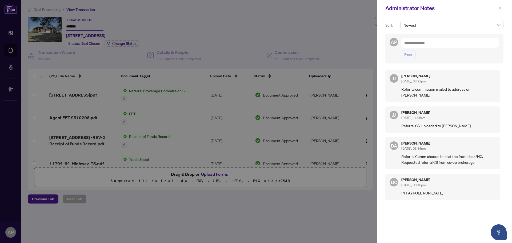
click at [502, 9] on button "button" at bounding box center [499, 8] width 7 height 6
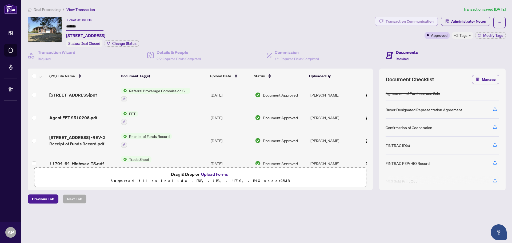
click at [411, 21] on div "Transaction Communication" at bounding box center [409, 21] width 48 height 9
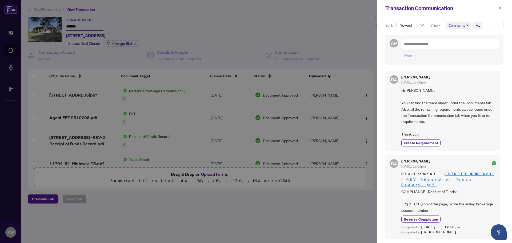
click at [467, 25] on icon "close" at bounding box center [467, 25] width 2 height 2
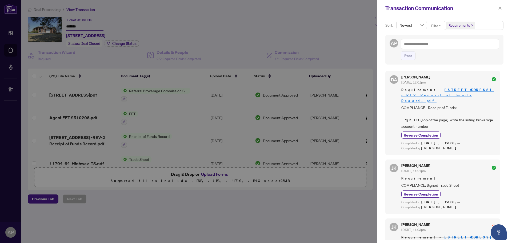
click at [472, 25] on icon "close" at bounding box center [472, 25] width 3 height 3
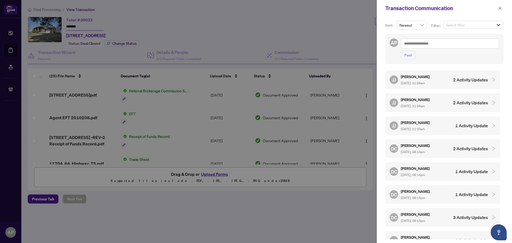
click at [493, 26] on span "Select filter" at bounding box center [473, 24] width 59 height 7
click at [448, 46] on span "Select Comments" at bounding box center [449, 46] width 4 height 4
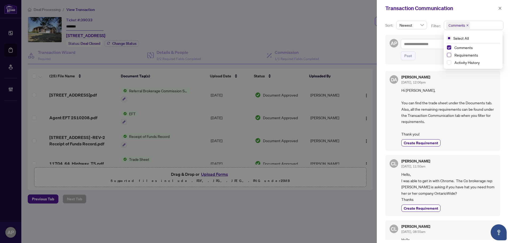
click at [448, 53] on span "Select Requirements" at bounding box center [449, 55] width 4 height 4
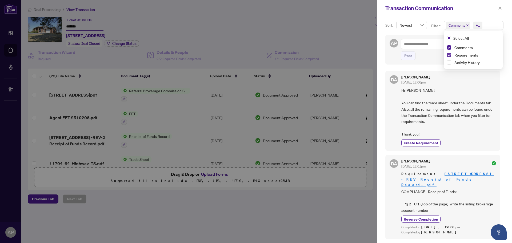
click at [447, 55] on span "Select Requirements" at bounding box center [449, 55] width 4 height 4
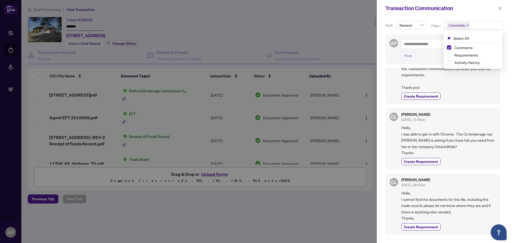
scroll to position [80, 0]
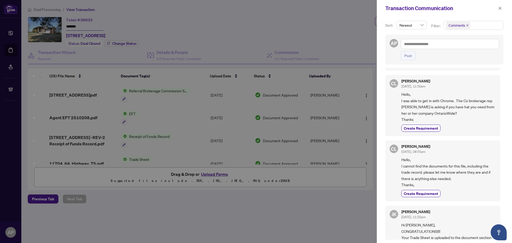
click at [468, 113] on span "Hello, I was able to get in with Chrome. The Co brokerage rep [PERSON_NAME] is …" at bounding box center [448, 106] width 95 height 31
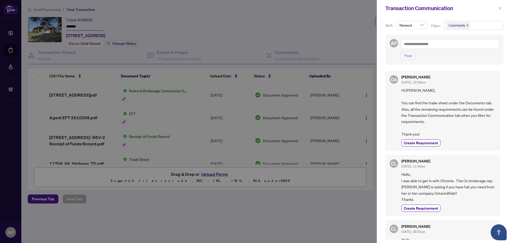
click at [500, 10] on icon "close" at bounding box center [500, 8] width 4 height 4
